Goal: Task Accomplishment & Management: Complete application form

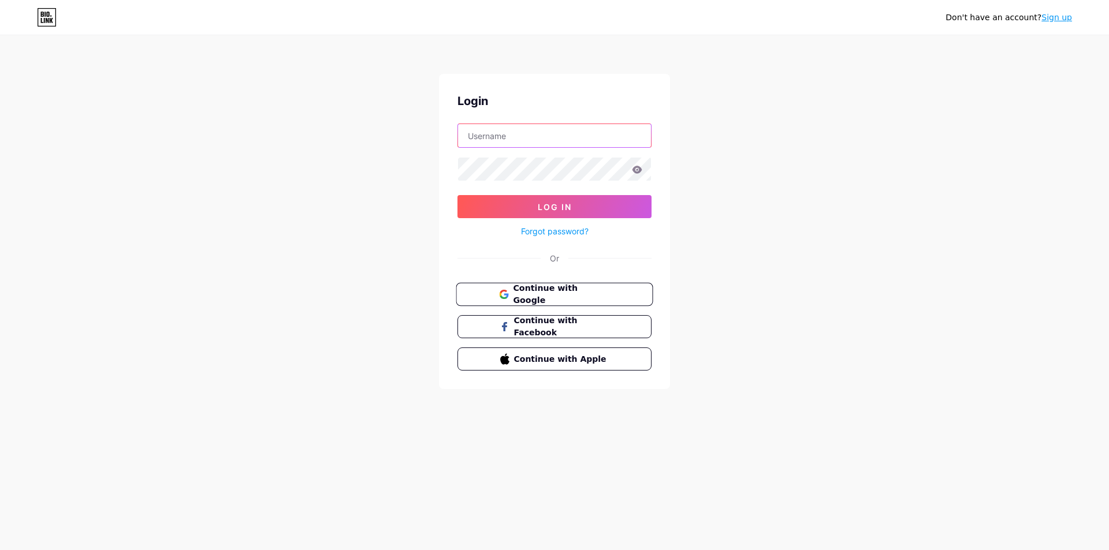
type input "[EMAIL_ADDRESS][DOMAIN_NAME]"
click at [557, 292] on span "Continue with Google" at bounding box center [561, 294] width 96 height 25
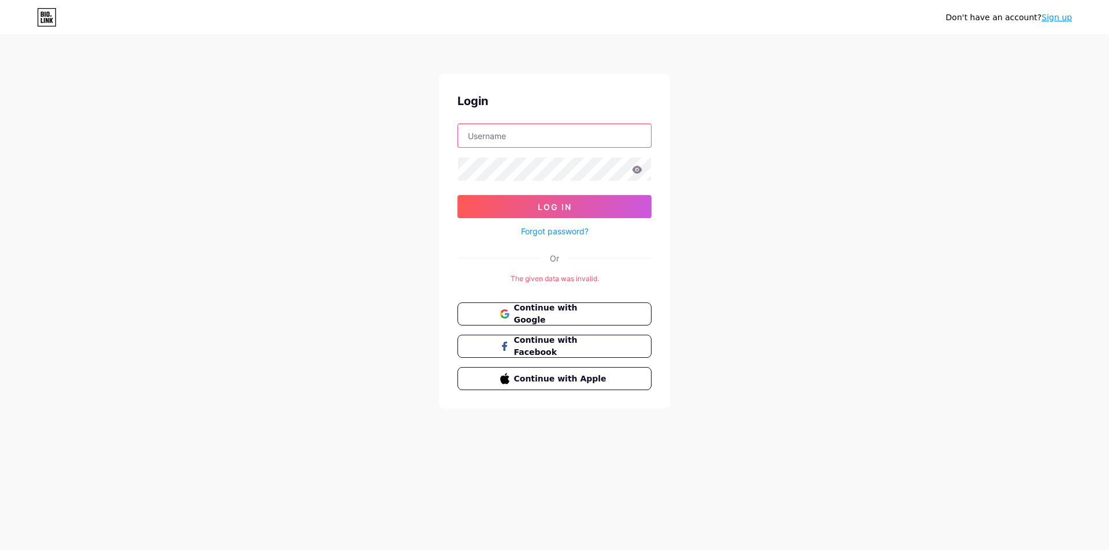
type input "dedejs6053@livingstonia.org"
click at [1050, 20] on link "Sign up" at bounding box center [1056, 17] width 31 height 9
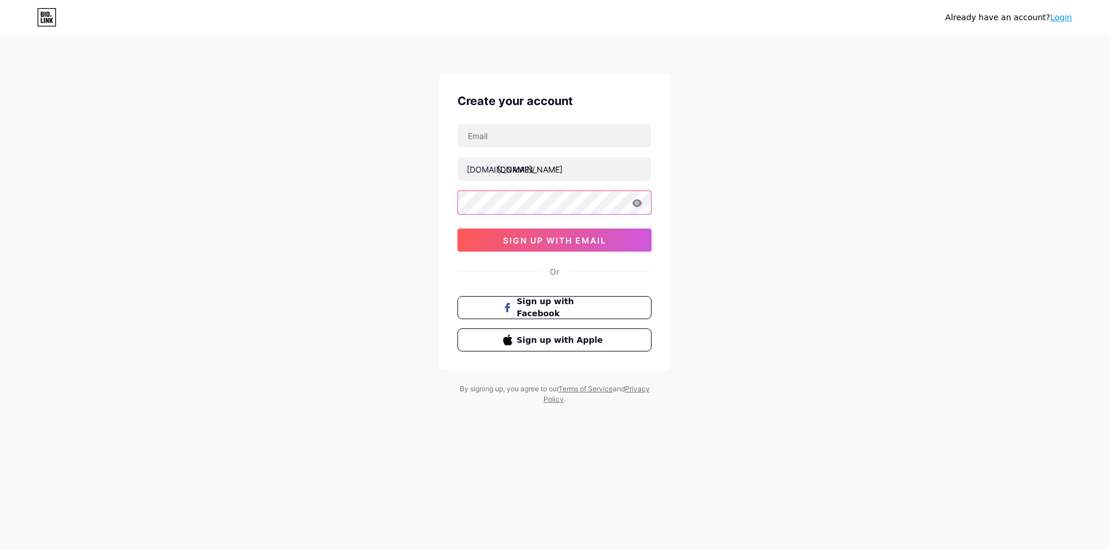
type input "[EMAIL_ADDRESS][DOMAIN_NAME]"
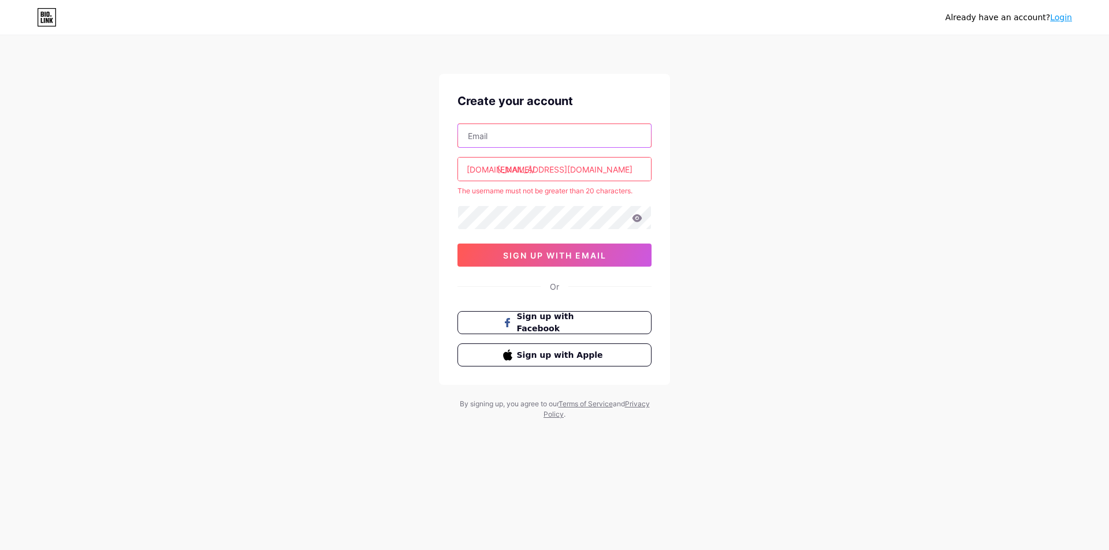
drag, startPoint x: 524, startPoint y: 128, endPoint x: 524, endPoint y: 133, distance: 5.8
click at [524, 128] on input "text" at bounding box center [554, 135] width 193 height 23
paste input "nguyennghiabdy2921075211111111111111111111111110@ancd.us"
type input "nguyennghiabdy2921075211111111111111111111111110@ancd.us"
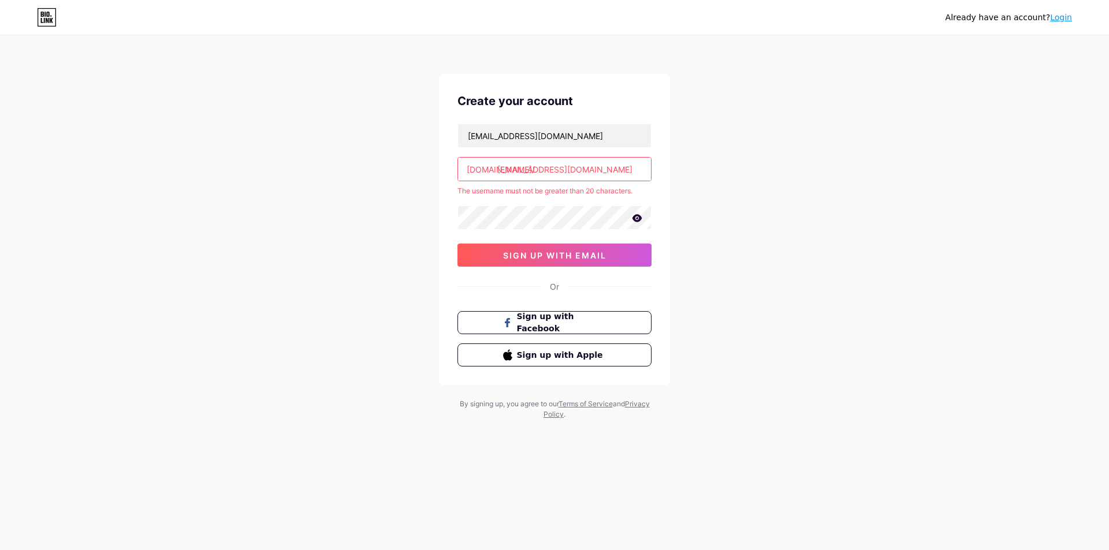
scroll to position [0, 0]
click at [545, 178] on input "dedejs6053@livingstonia.org" at bounding box center [554, 169] width 193 height 23
paste input "nguyennghiabdy2921075211111111111111111111111110ancd.us"
drag, startPoint x: 525, startPoint y: 171, endPoint x: 726, endPoint y: 172, distance: 201.0
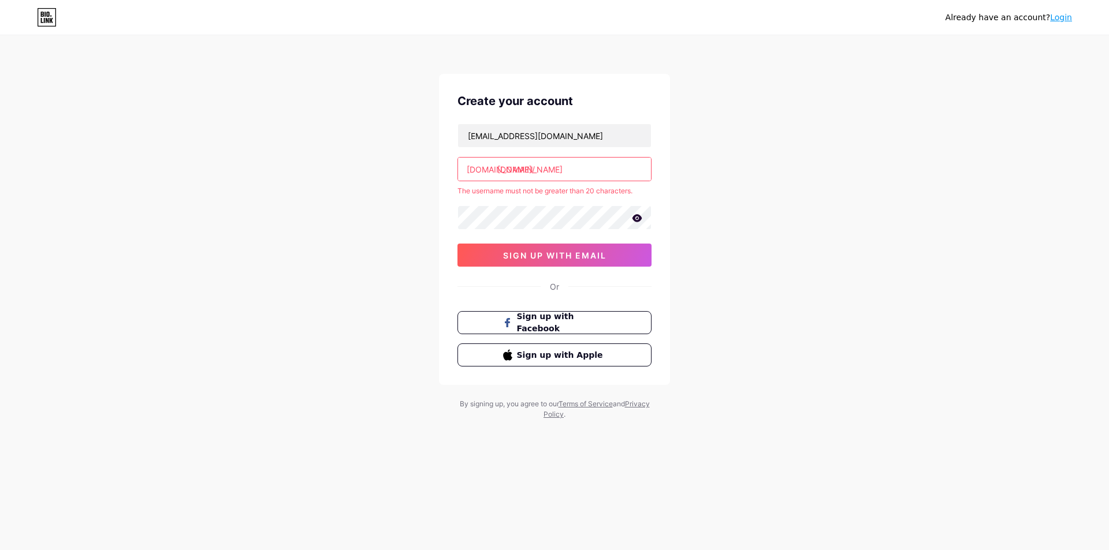
click at [726, 172] on div "Already have an account? Login Create your account nguyennghiabdy29210752111111…" at bounding box center [554, 228] width 1109 height 457
drag, startPoint x: 534, startPoint y: 171, endPoint x: 662, endPoint y: 174, distance: 128.2
click at [650, 176] on input "nguyennh292107521" at bounding box center [554, 169] width 193 height 23
type input "nguyennh"
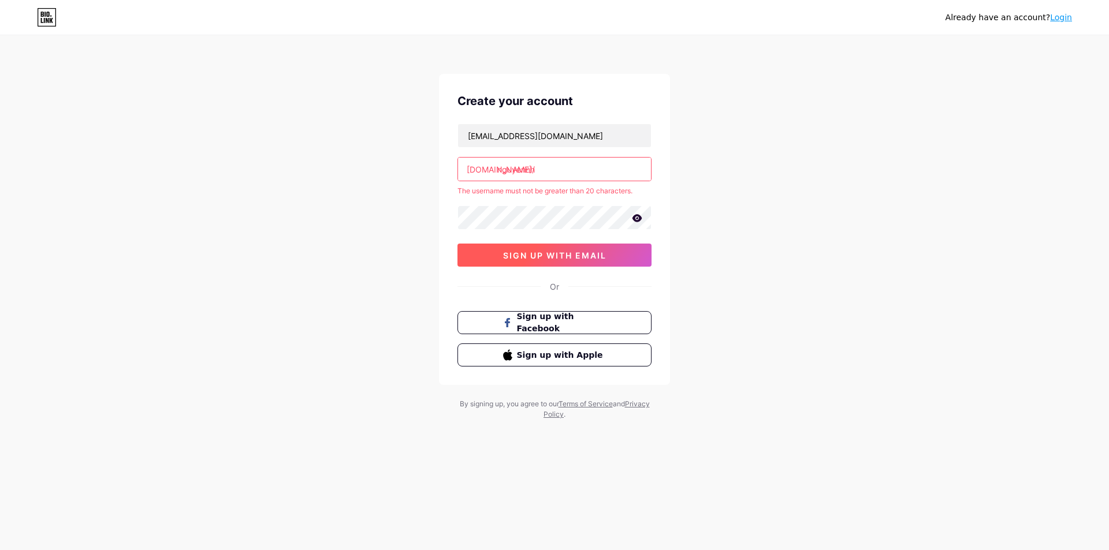
click at [498, 256] on button "sign up with email" at bounding box center [554, 255] width 194 height 23
click at [589, 172] on input "nguyennh" at bounding box center [554, 169] width 193 height 23
type input "nguyennh2"
click at [539, 258] on span "sign up with email" at bounding box center [554, 256] width 103 height 10
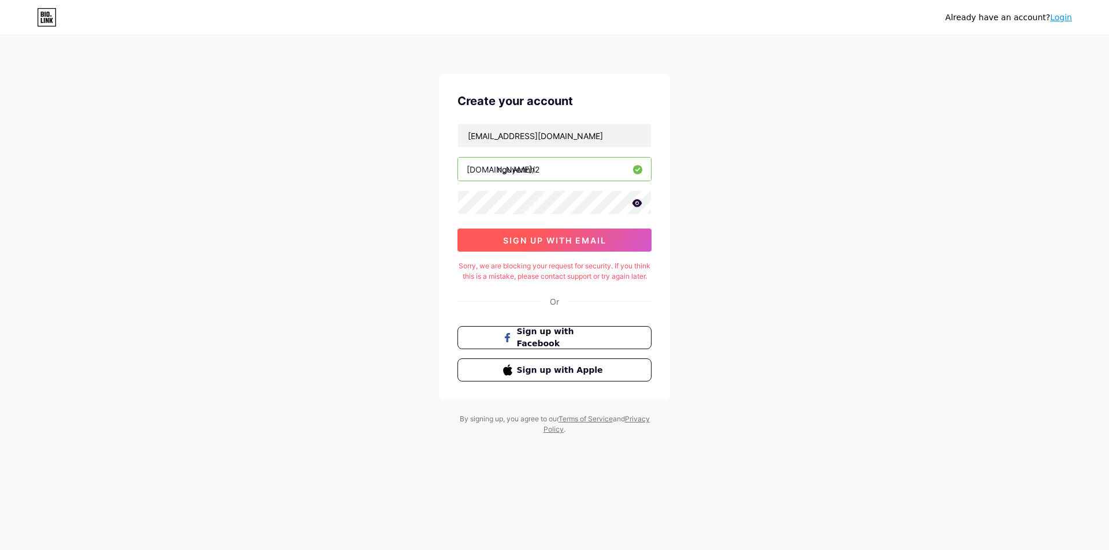
click at [554, 241] on span "sign up with email" at bounding box center [554, 241] width 103 height 10
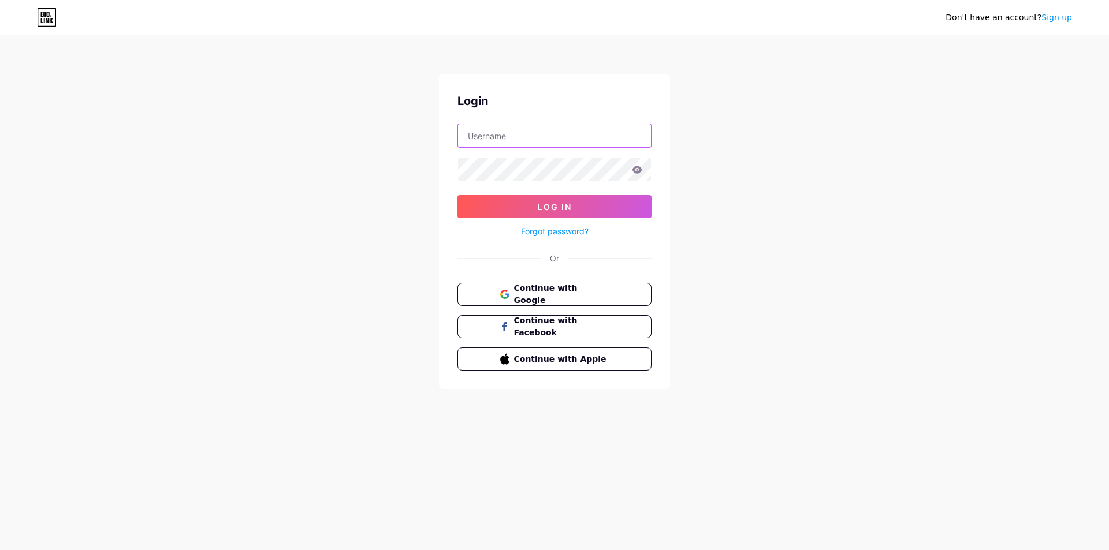
type input "[EMAIL_ADDRESS][DOMAIN_NAME]"
click at [547, 296] on span "Continue with Google" at bounding box center [561, 294] width 96 height 25
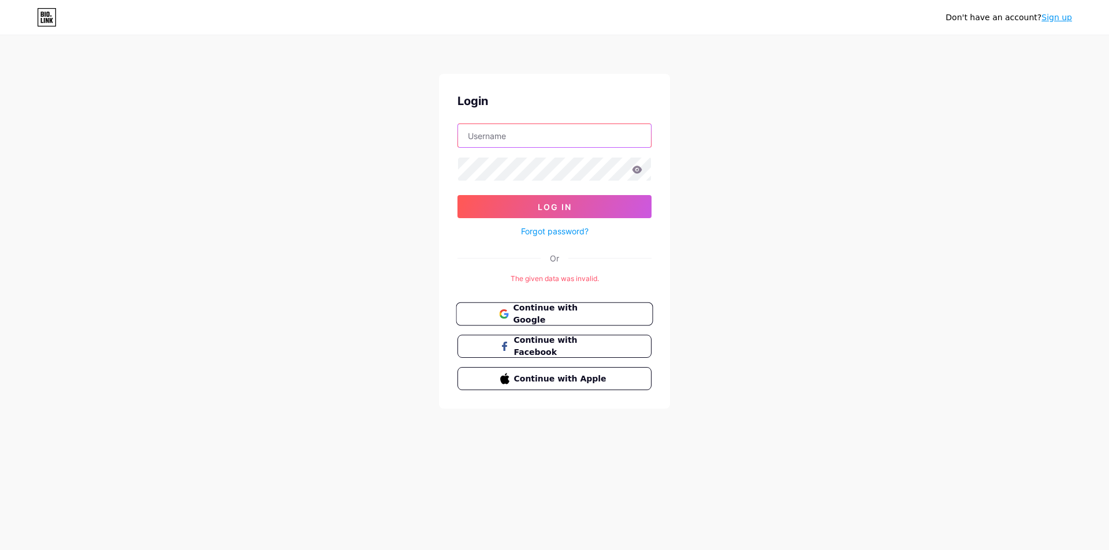
type input "[EMAIL_ADDRESS][DOMAIN_NAME]"
click at [580, 310] on span "Continue with Google" at bounding box center [561, 314] width 96 height 25
type input "[EMAIL_ADDRESS][DOMAIN_NAME]"
click at [590, 311] on span "Continue with Google" at bounding box center [561, 314] width 96 height 25
